Goal: Information Seeking & Learning: Learn about a topic

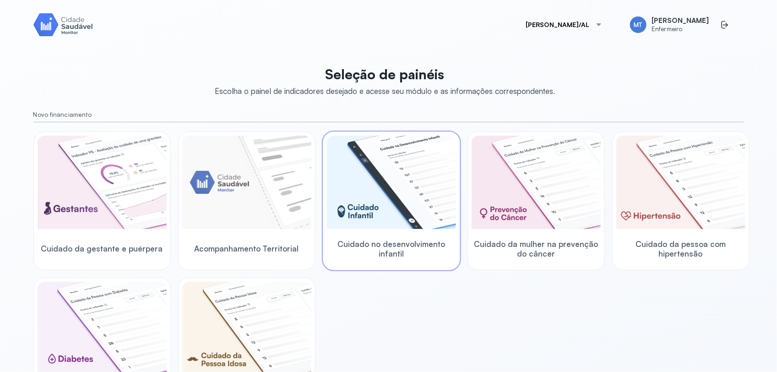
click at [387, 209] on img at bounding box center [391, 182] width 129 height 93
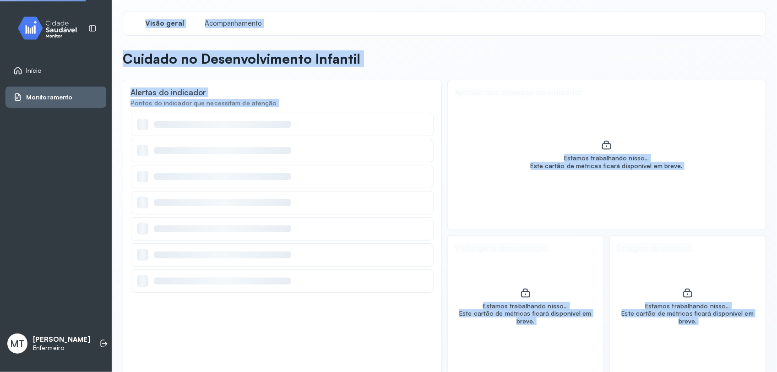
click at [387, 209] on div at bounding box center [282, 202] width 303 height 23
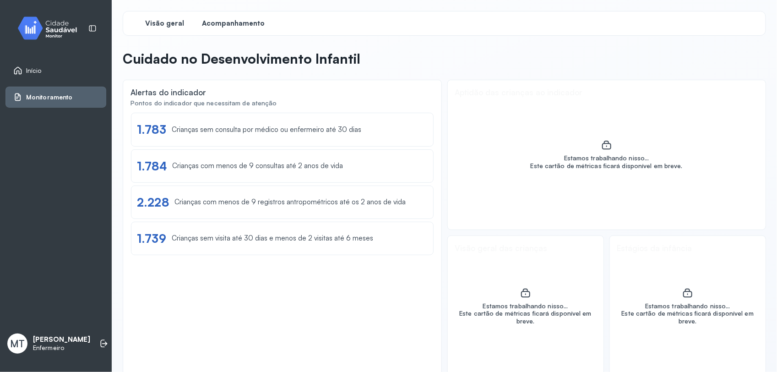
click at [246, 22] on span "Acompanhamento" at bounding box center [234, 23] width 63 height 9
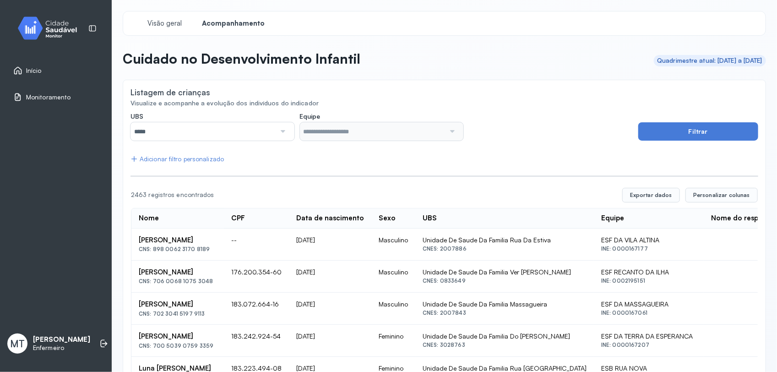
click at [280, 133] on div at bounding box center [282, 131] width 13 height 18
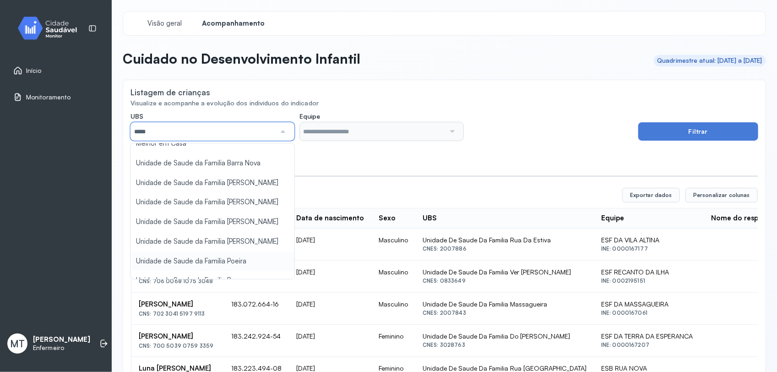
scroll to position [115, 0]
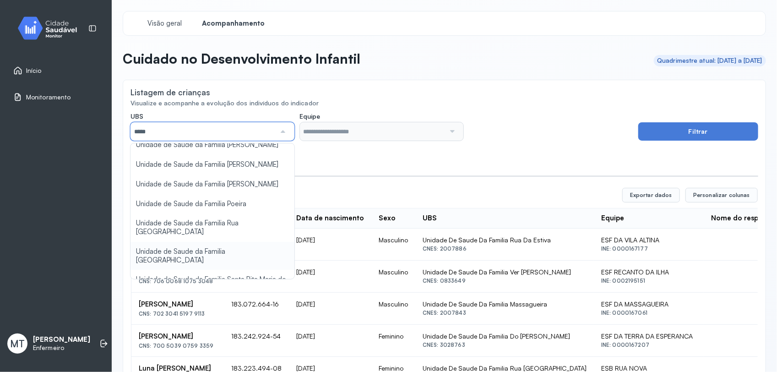
type input "*****"
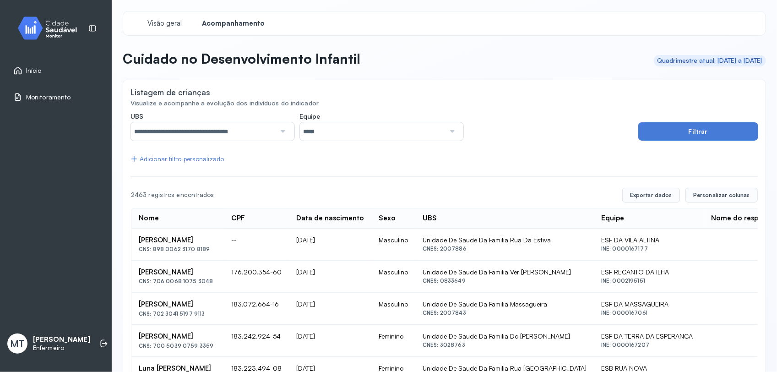
click at [448, 129] on div at bounding box center [451, 131] width 13 height 18
click at [674, 132] on button "Filtrar" at bounding box center [699, 131] width 120 height 18
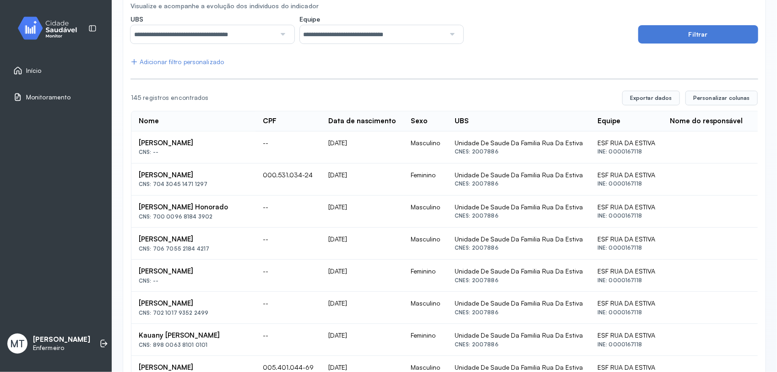
scroll to position [0, 0]
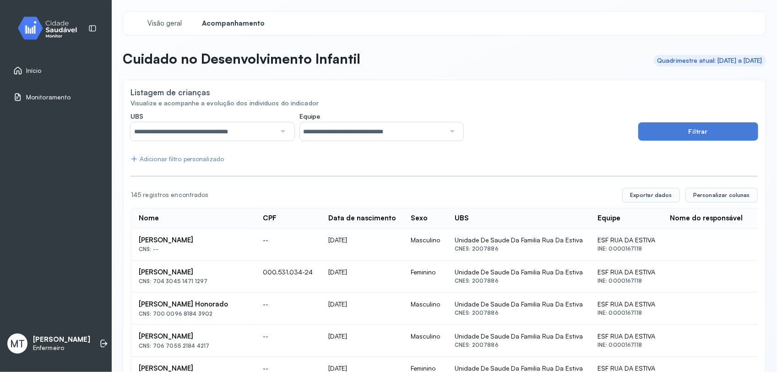
click at [0, 31] on html "**********" at bounding box center [388, 186] width 777 height 372
click at [0, 31] on div "Início Monitoramento MT Maria Tereza Enfermeiro" at bounding box center [56, 186] width 112 height 372
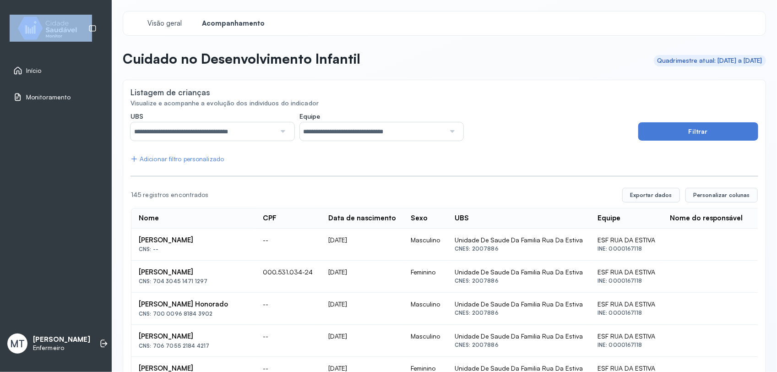
click at [0, 31] on div "Início Monitoramento MT Maria Tereza Enfermeiro" at bounding box center [56, 186] width 112 height 372
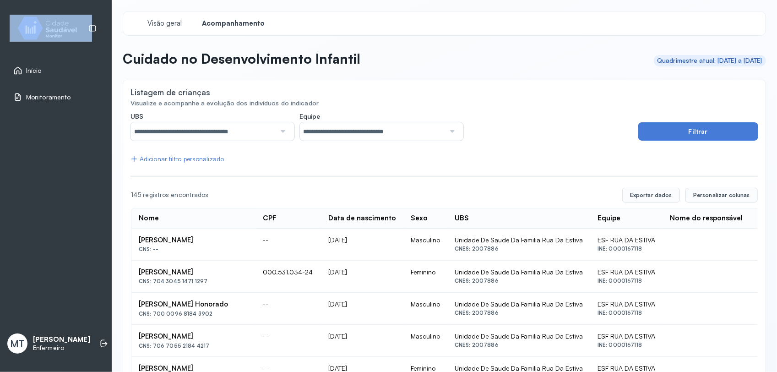
click at [0, 31] on div "Início Monitoramento MT Maria Tereza Enfermeiro" at bounding box center [56, 186] width 112 height 372
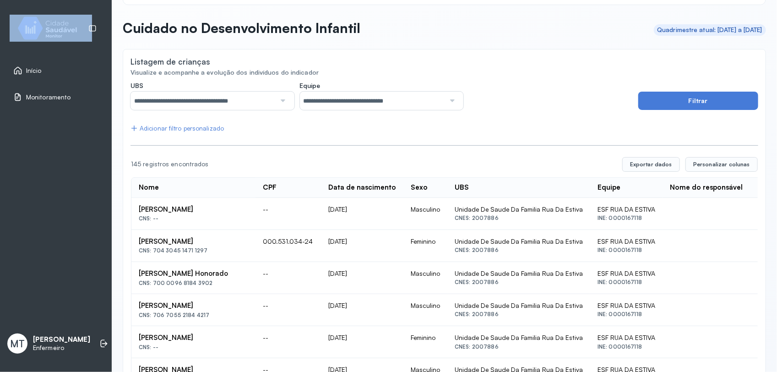
scroll to position [57, 0]
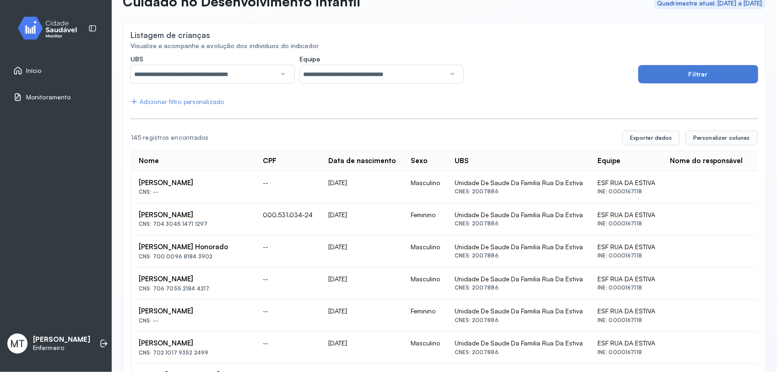
click at [200, 104] on div "Adicionar filtro personalizado" at bounding box center [177, 102] width 93 height 8
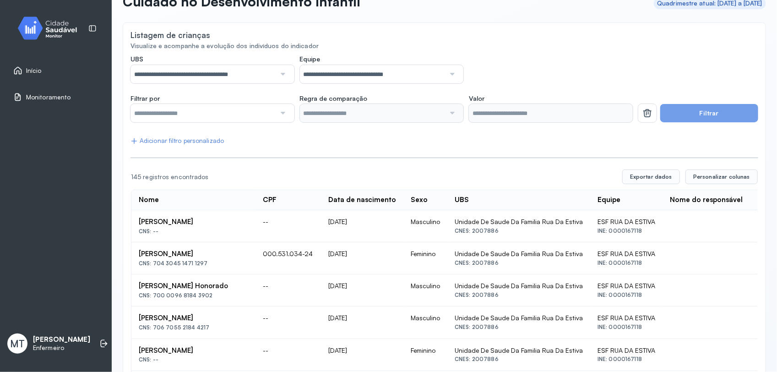
click at [279, 110] on div at bounding box center [282, 113] width 13 height 18
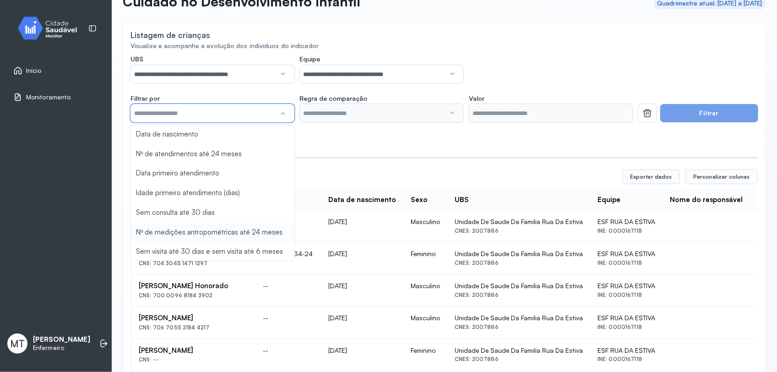
scroll to position [115, 0]
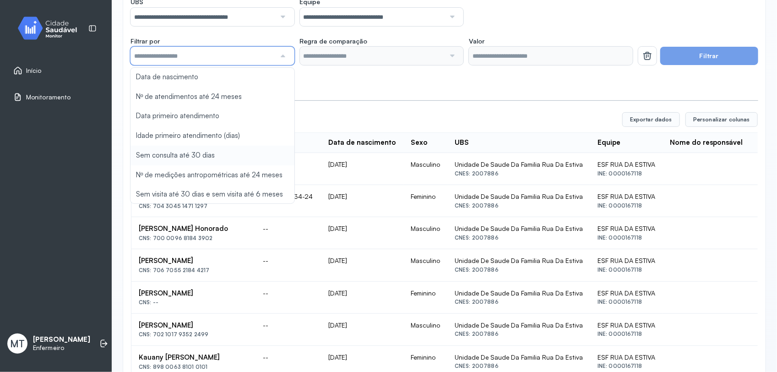
type input "*******"
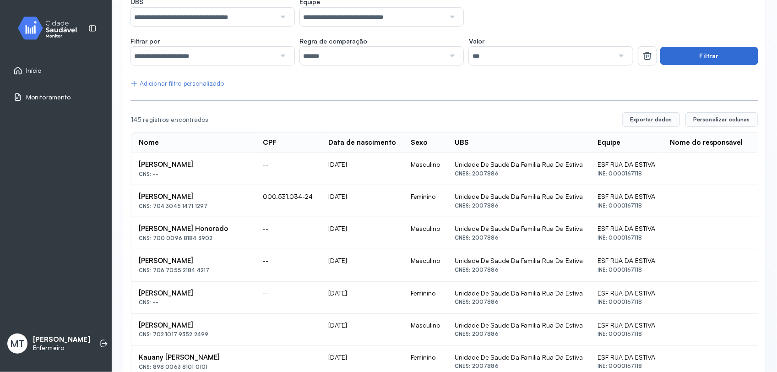
click at [684, 58] on button "Filtrar" at bounding box center [710, 56] width 98 height 18
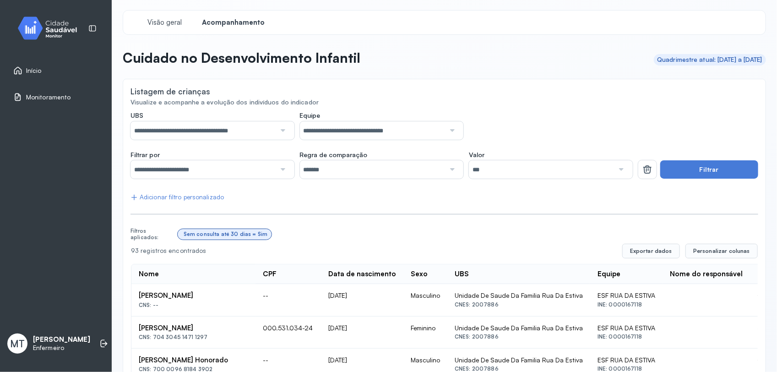
scroll to position [0, 0]
click at [278, 173] on div at bounding box center [282, 170] width 13 height 18
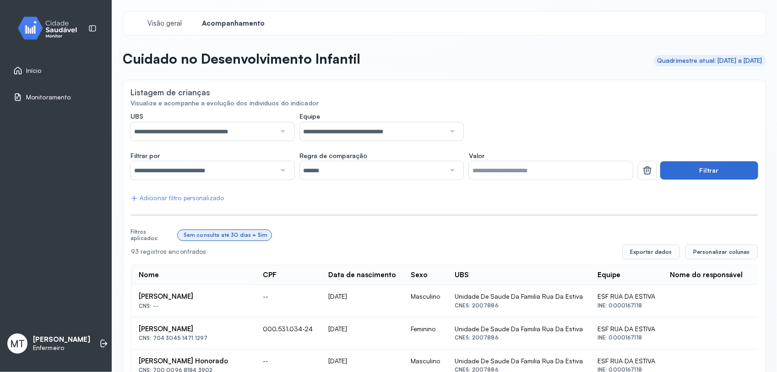
click at [718, 164] on button "Filtrar" at bounding box center [710, 170] width 98 height 18
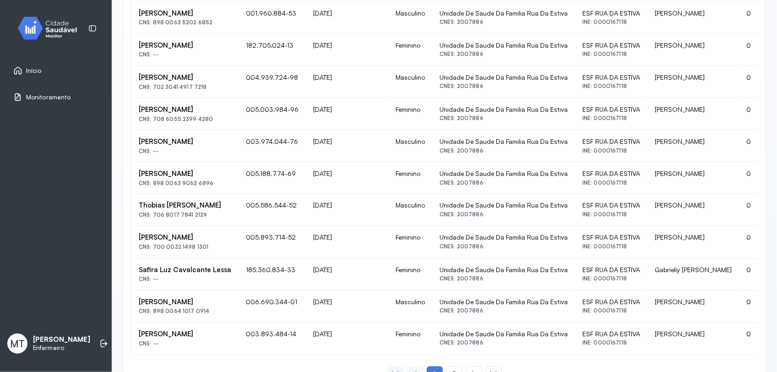
scroll to position [612, 0]
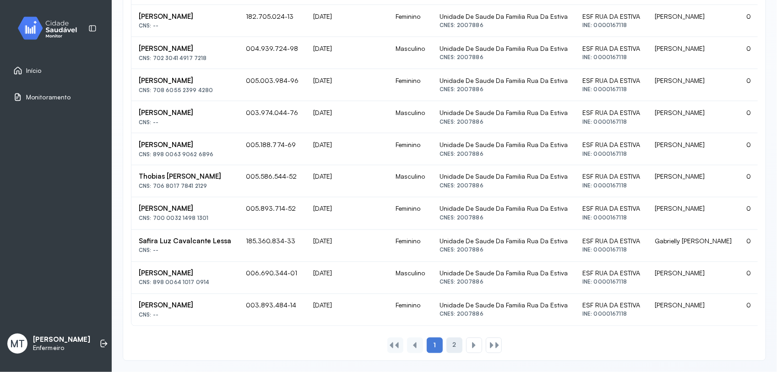
click at [453, 350] on div "2" at bounding box center [455, 346] width 16 height 16
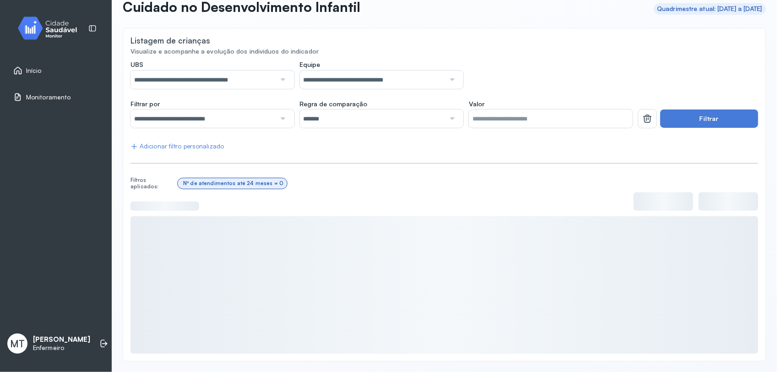
scroll to position [0, 0]
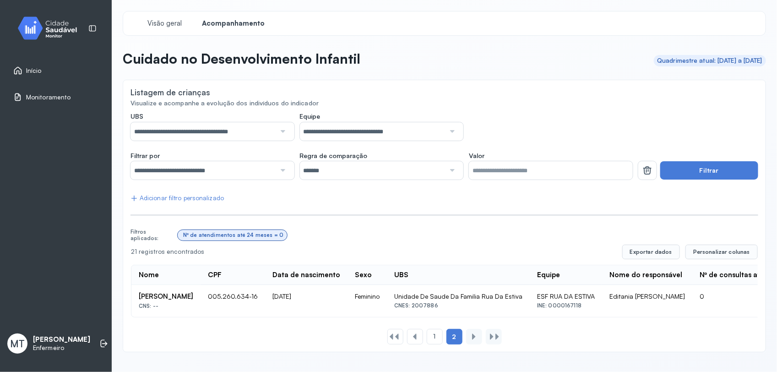
click at [44, 66] on link "Início" at bounding box center [55, 70] width 85 height 9
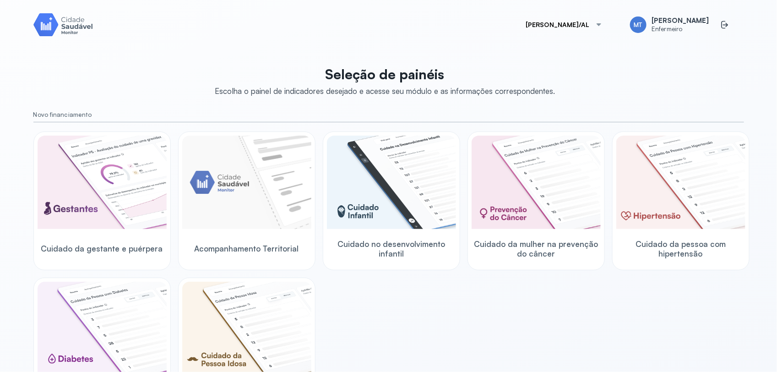
scroll to position [57, 0]
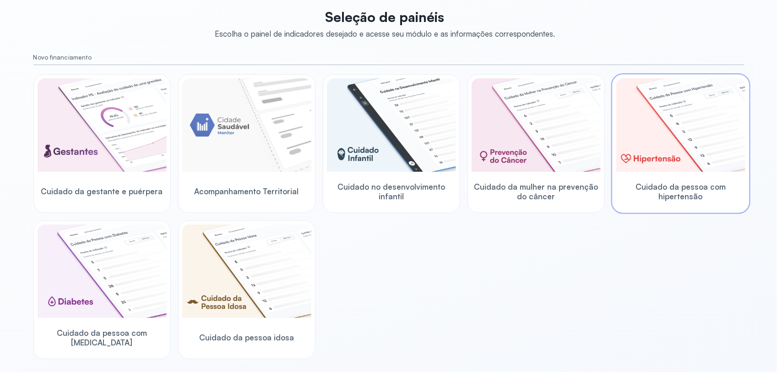
click at [659, 158] on img at bounding box center [681, 124] width 129 height 93
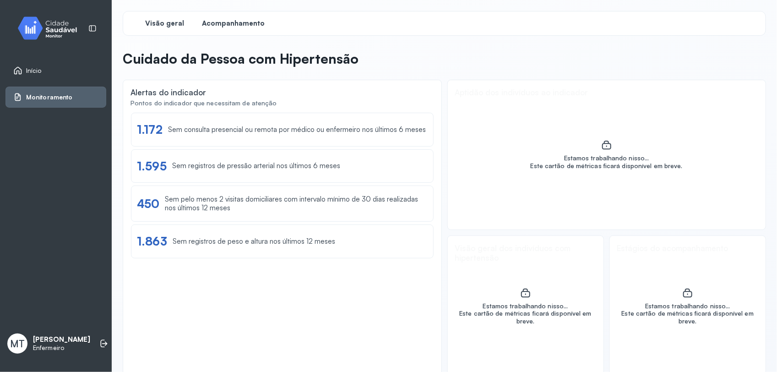
click at [252, 31] on div "Acompanhamento" at bounding box center [233, 23] width 69 height 16
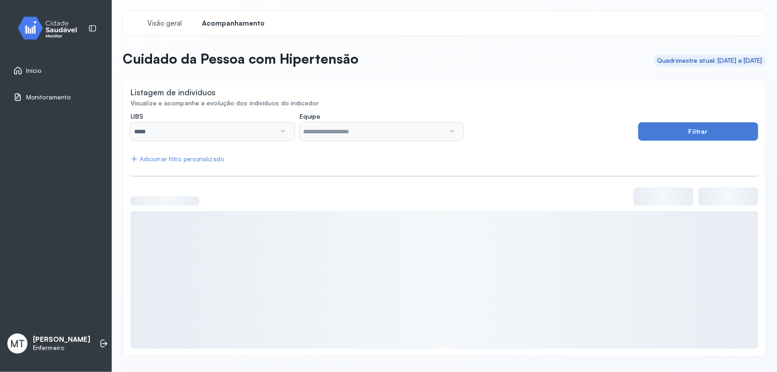
click at [283, 133] on div at bounding box center [282, 131] width 13 height 18
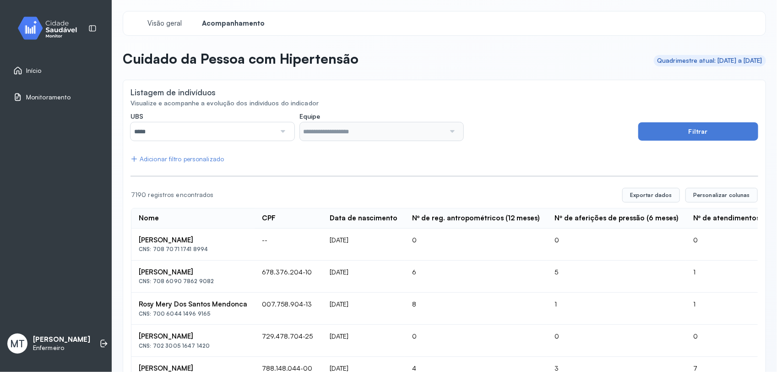
click at [282, 134] on div at bounding box center [282, 131] width 13 height 18
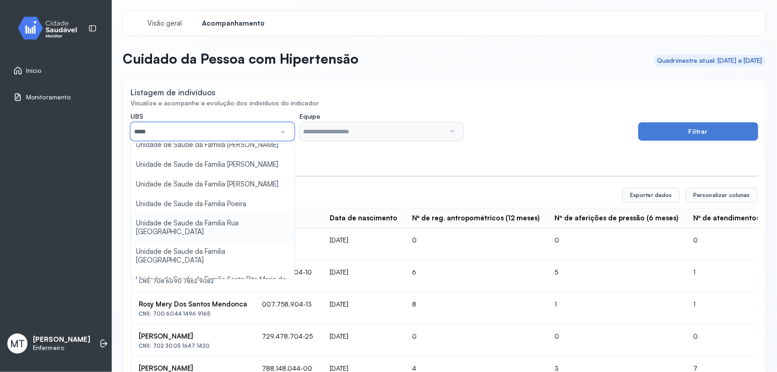
scroll to position [172, 0]
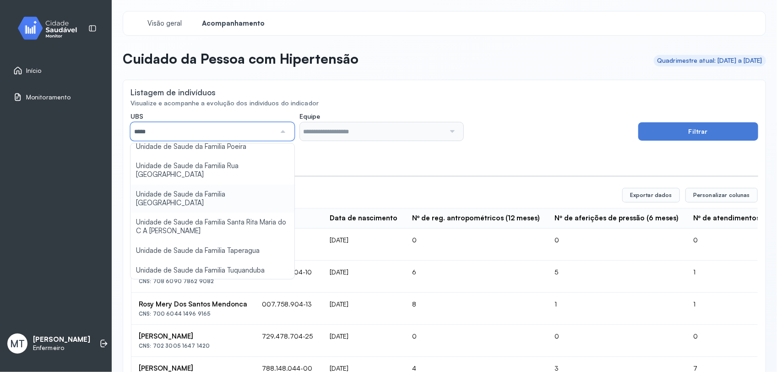
type input "*****"
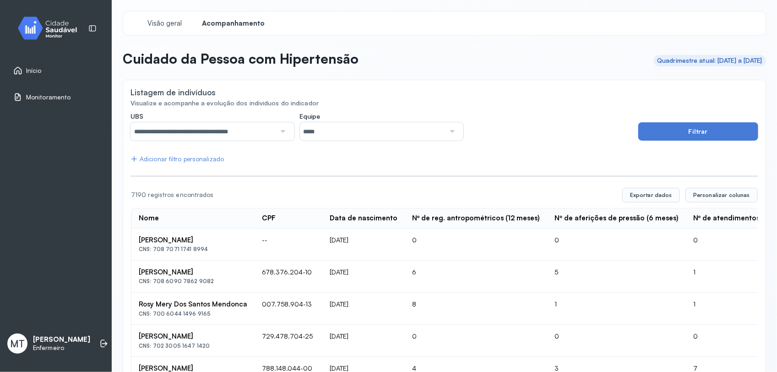
click at [452, 131] on div at bounding box center [451, 131] width 13 height 18
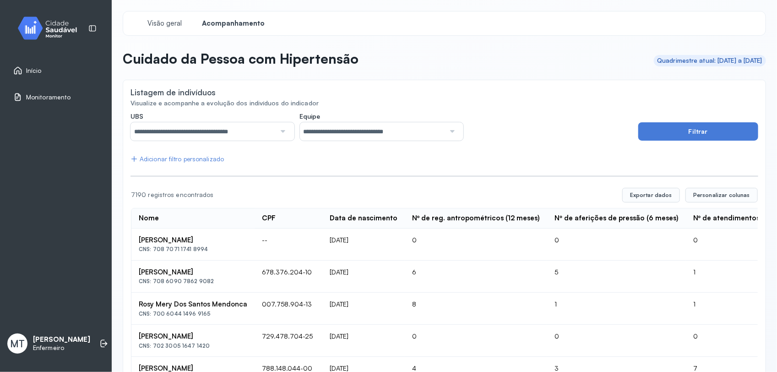
click at [205, 160] on div "Adicionar filtro personalizado" at bounding box center [177, 159] width 93 height 8
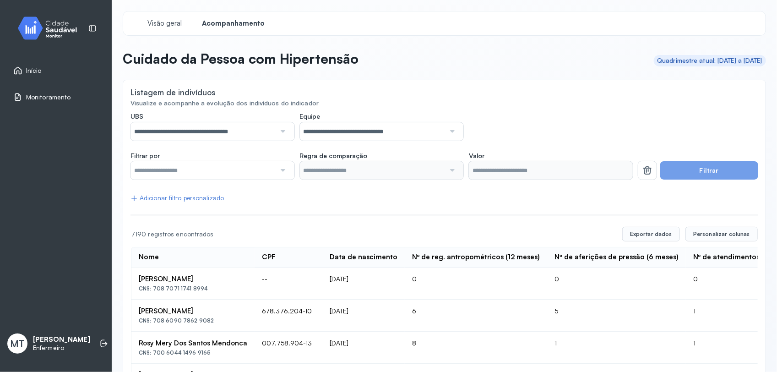
click at [280, 172] on div at bounding box center [282, 170] width 13 height 18
click at [702, 172] on button "Filtrar" at bounding box center [710, 170] width 98 height 18
click at [690, 170] on button "Filtrar" at bounding box center [710, 170] width 98 height 18
click at [712, 232] on span "Personalizar colunas" at bounding box center [722, 233] width 57 height 7
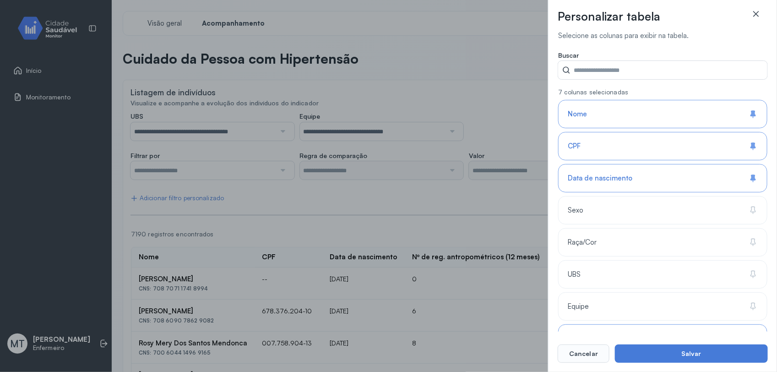
click at [755, 11] on icon at bounding box center [756, 13] width 9 height 9
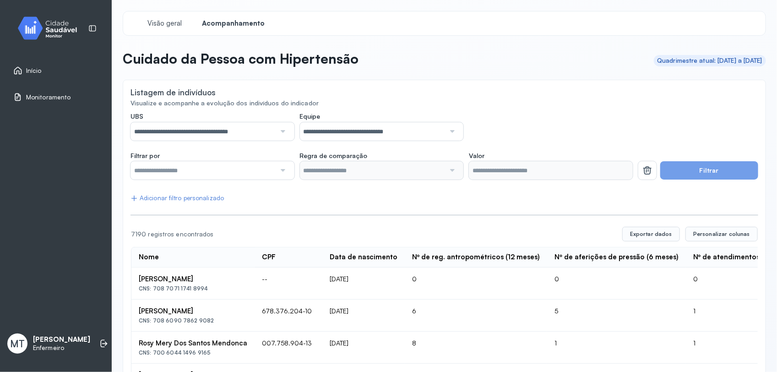
click at [289, 174] on div at bounding box center [213, 170] width 164 height 18
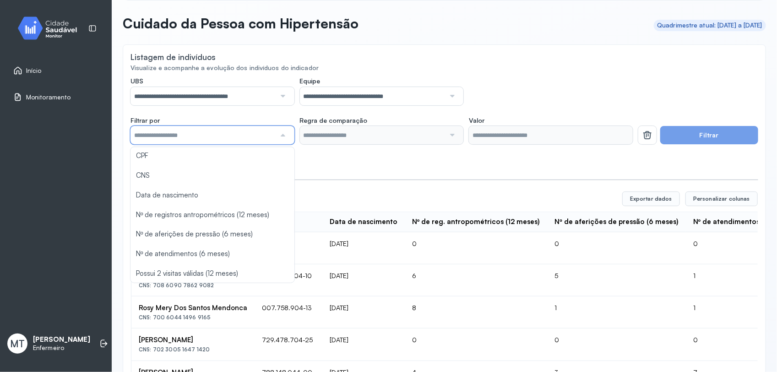
scroll to position [0, 0]
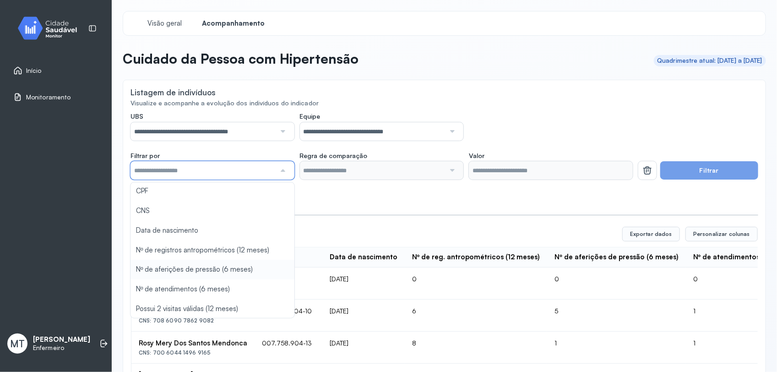
type input "*******"
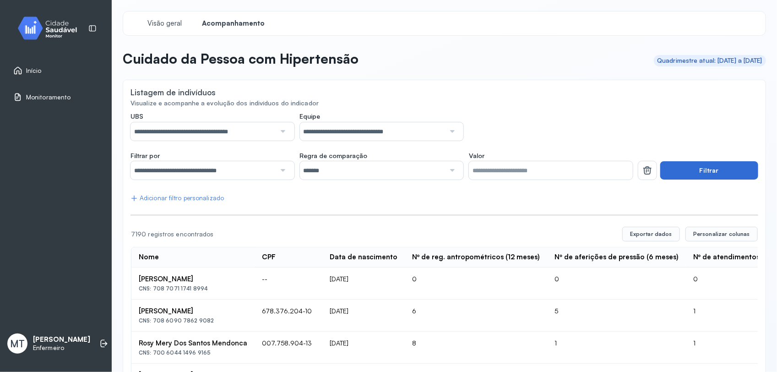
click at [695, 170] on button "Filtrar" at bounding box center [710, 170] width 98 height 18
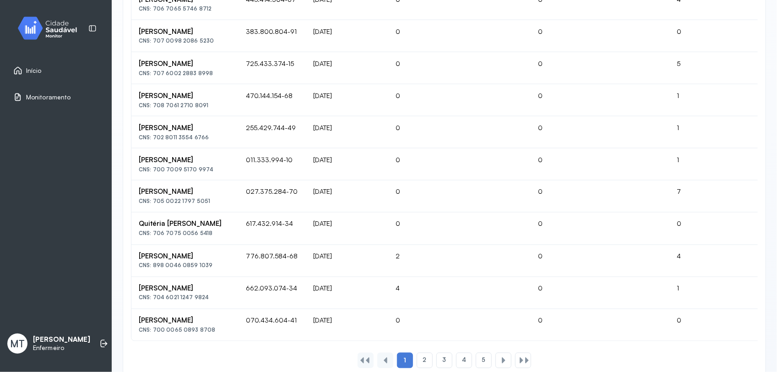
scroll to position [612, 0]
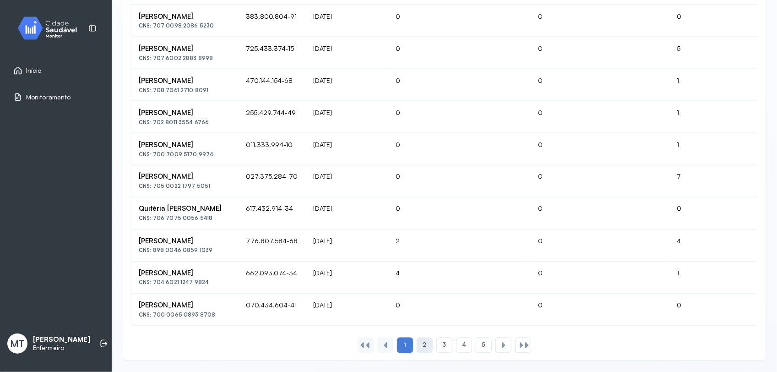
click at [423, 347] on span "2" at bounding box center [425, 345] width 4 height 8
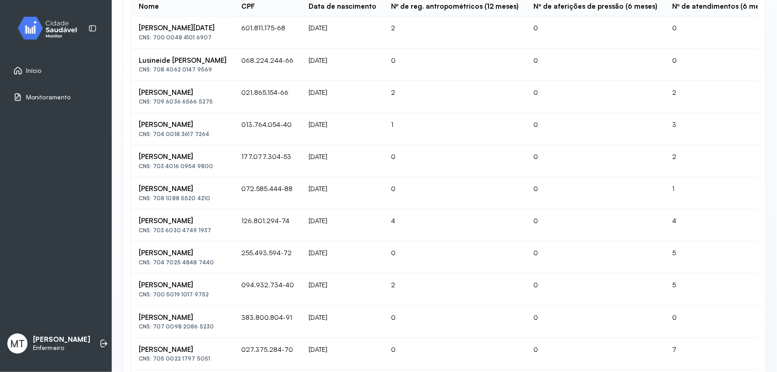
scroll to position [97, 0]
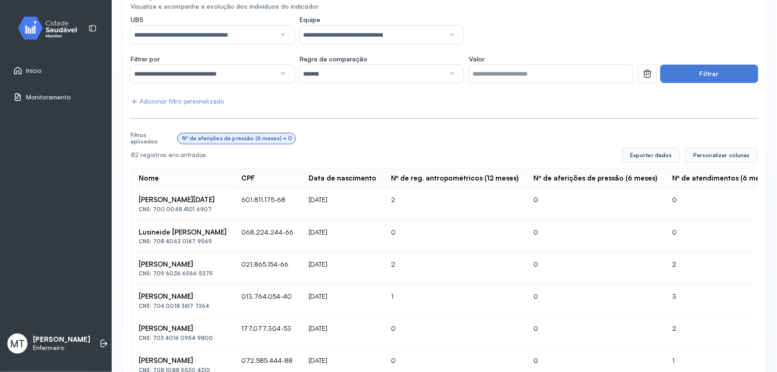
click at [449, 75] on div at bounding box center [451, 74] width 13 height 18
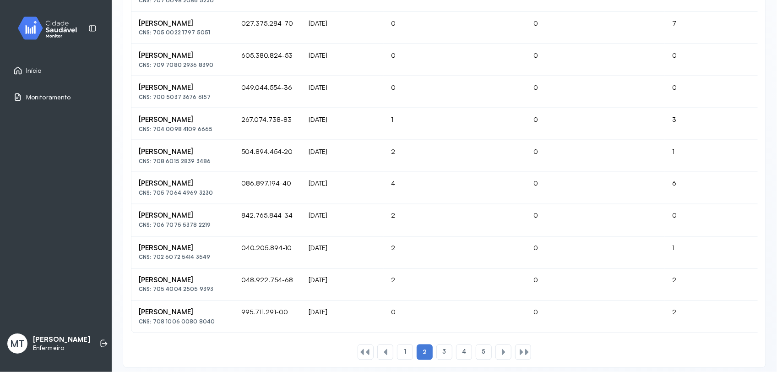
scroll to position [612, 0]
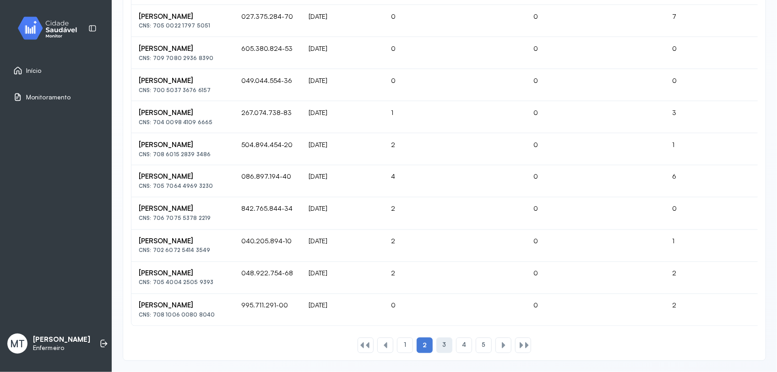
click at [443, 346] on span "3" at bounding box center [445, 345] width 4 height 8
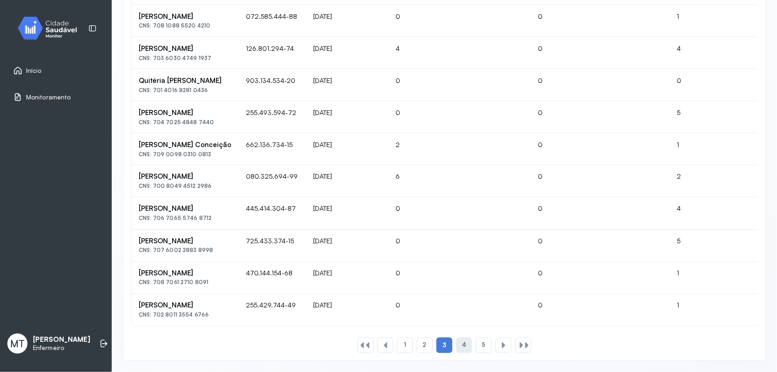
click at [462, 345] on div "4" at bounding box center [464, 346] width 16 height 16
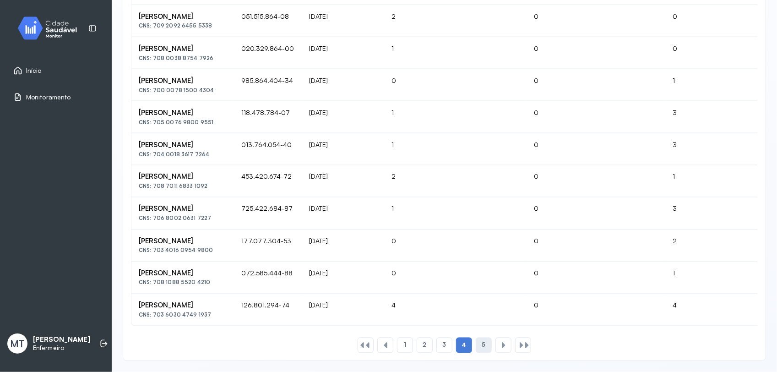
click at [482, 346] on span "5" at bounding box center [484, 345] width 4 height 8
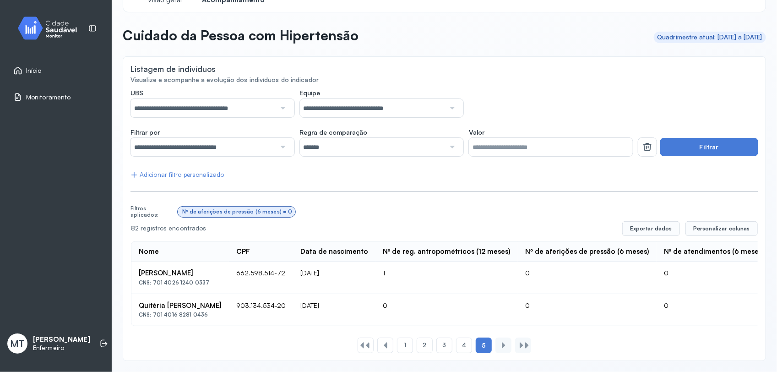
scroll to position [32, 0]
click at [29, 70] on span "Início" at bounding box center [34, 71] width 16 height 8
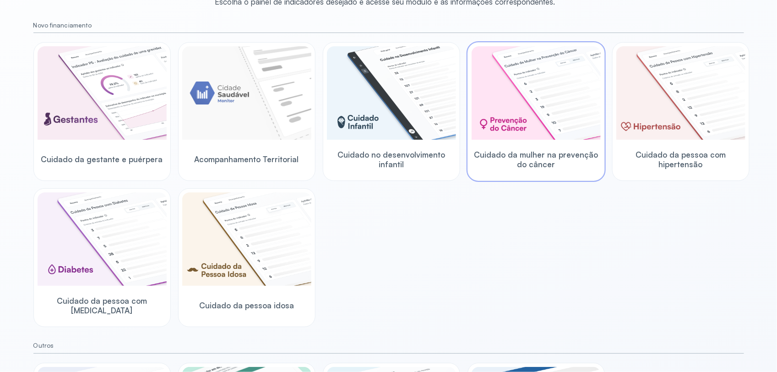
scroll to position [32, 0]
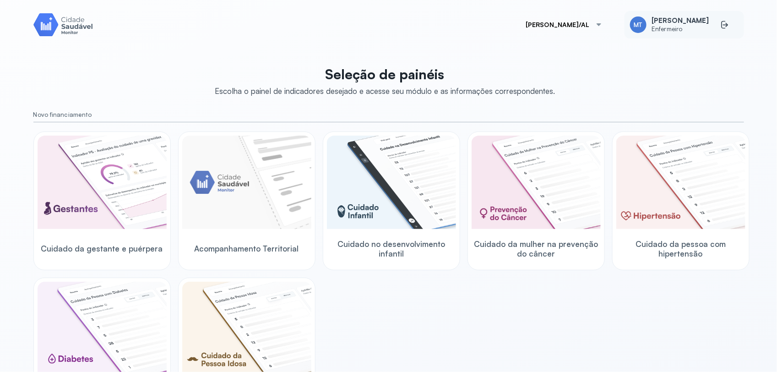
click at [708, 23] on div "MT [PERSON_NAME]" at bounding box center [685, 24] width 120 height 27
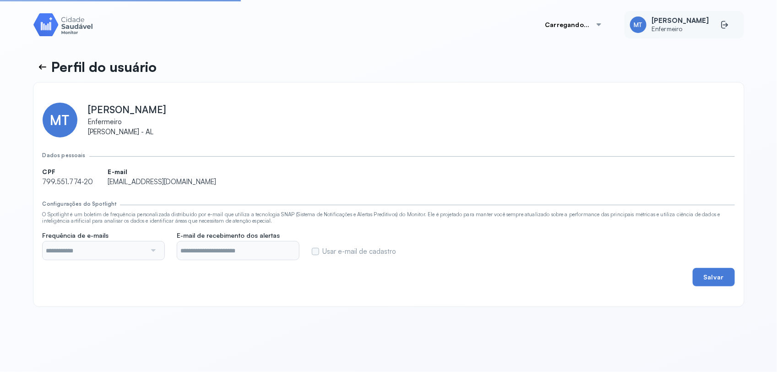
type input "**********"
click at [724, 24] on icon at bounding box center [725, 24] width 9 height 9
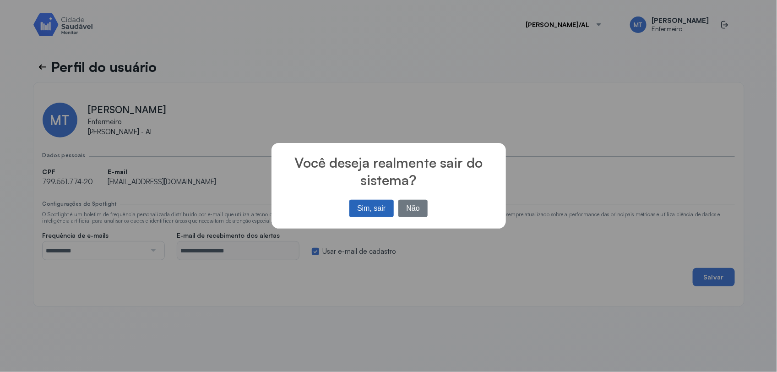
click at [378, 210] on button "Sim, sair" at bounding box center [372, 208] width 44 height 17
